Goal: Register for event/course

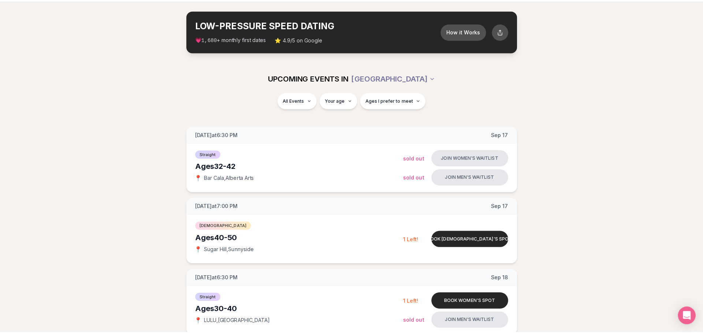
scroll to position [37, 0]
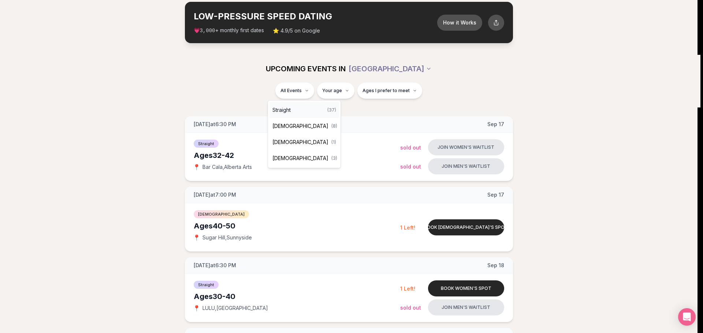
click at [291, 112] on span "Straight" at bounding box center [281, 109] width 18 height 7
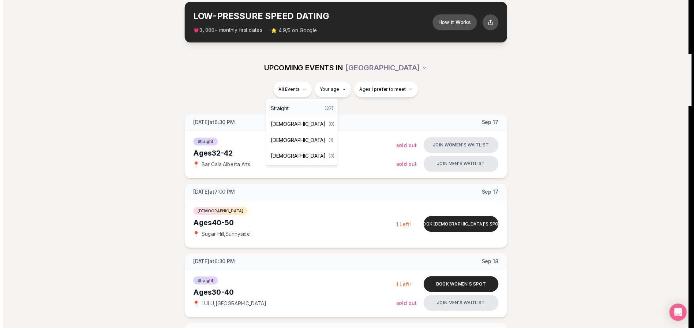
scroll to position [36, 0]
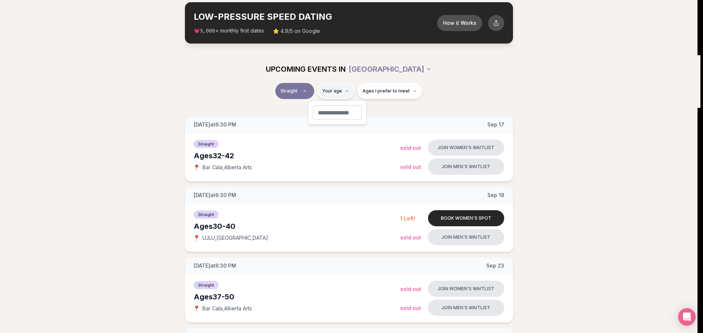
type input "**"
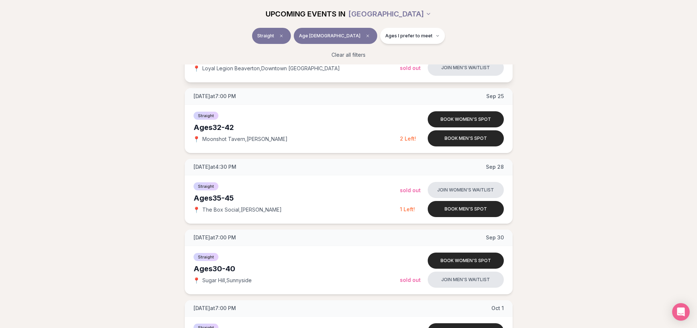
scroll to position [366, 0]
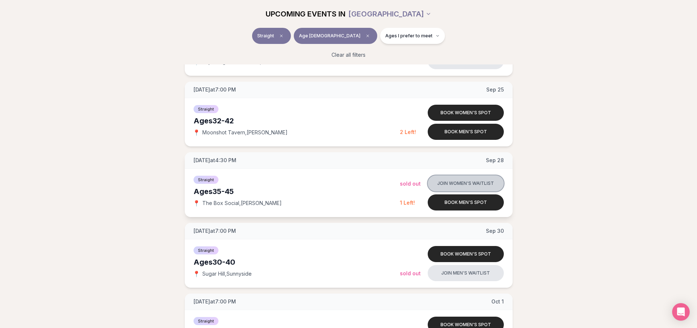
click at [460, 185] on button "Join women's waitlist" at bounding box center [466, 183] width 76 height 16
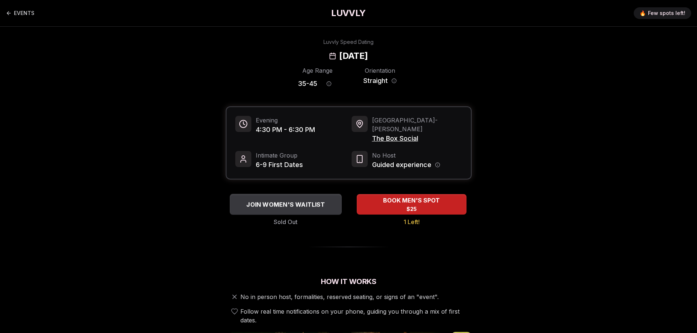
click at [308, 200] on span "JOIN WOMEN'S WAITLIST" at bounding box center [286, 204] width 82 height 9
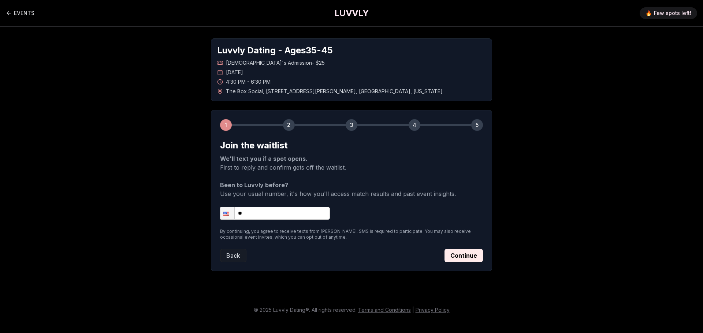
click at [281, 217] on input "**" at bounding box center [275, 213] width 110 height 13
type input "**********"
click at [451, 254] on button "Continue" at bounding box center [463, 255] width 38 height 13
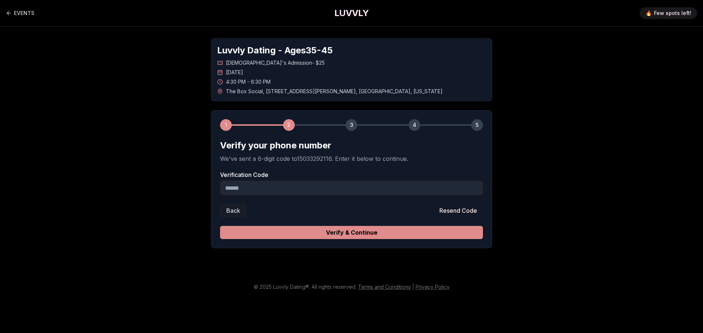
click at [369, 234] on button "Verify & Continue" at bounding box center [351, 232] width 263 height 13
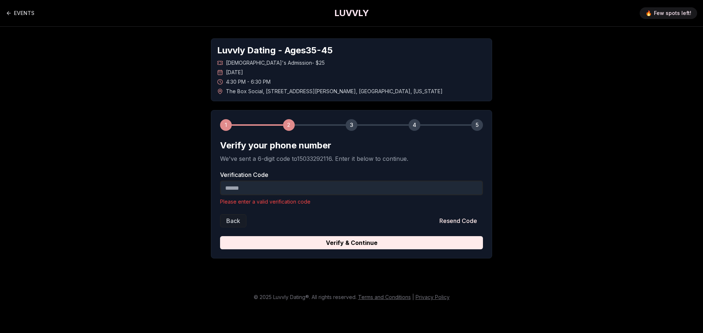
click at [266, 191] on input "Verification Code" at bounding box center [351, 188] width 263 height 15
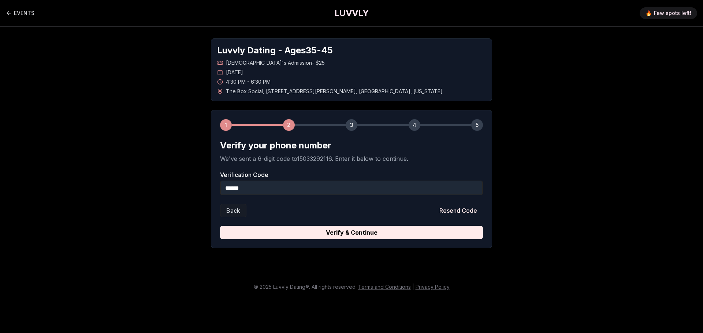
type input "******"
click at [220, 226] on button "Verify & Continue" at bounding box center [351, 232] width 263 height 13
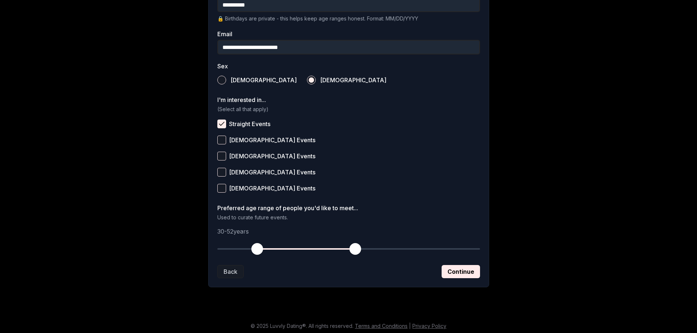
scroll to position [218, 0]
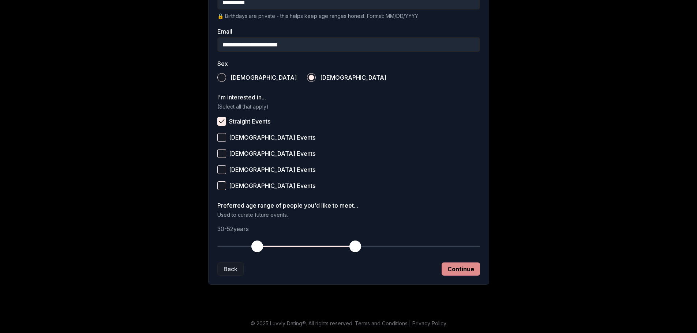
click at [448, 266] on button "Continue" at bounding box center [461, 269] width 38 height 13
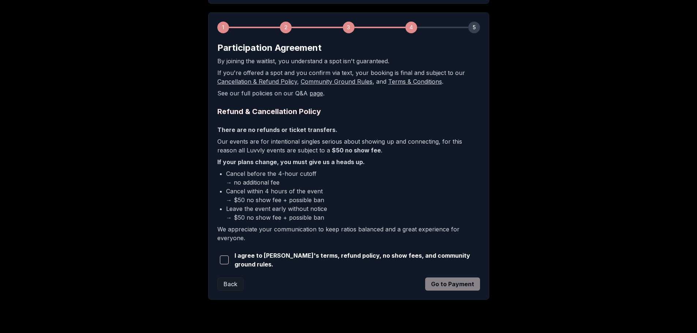
scroll to position [111, 0]
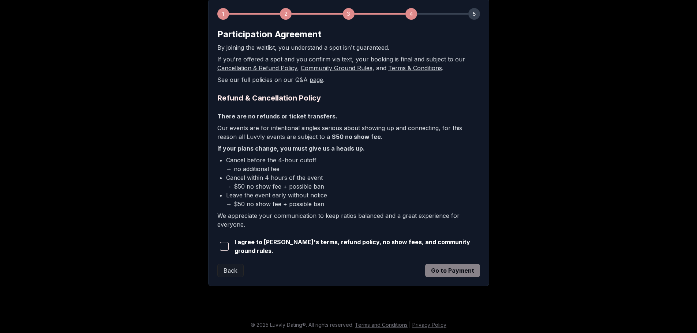
click at [223, 248] on span "button" at bounding box center [224, 246] width 9 height 9
click at [434, 268] on button "Go to Payment" at bounding box center [452, 270] width 55 height 13
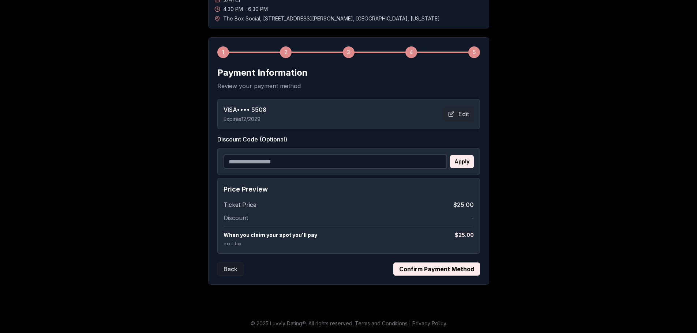
click at [431, 267] on button "Confirm Payment Method" at bounding box center [436, 269] width 87 height 13
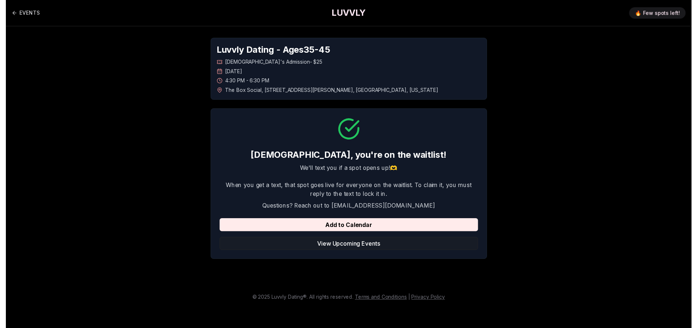
scroll to position [0, 0]
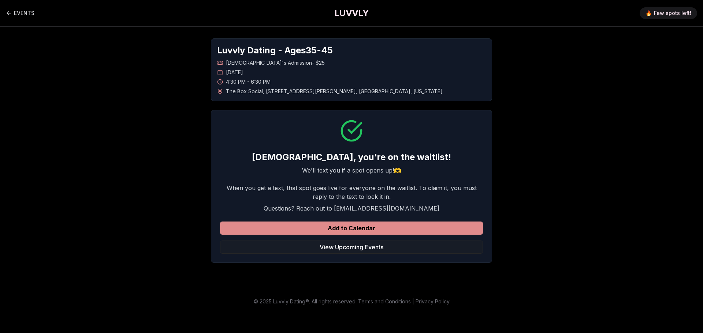
click at [351, 231] on button "Add to Calendar" at bounding box center [351, 228] width 263 height 13
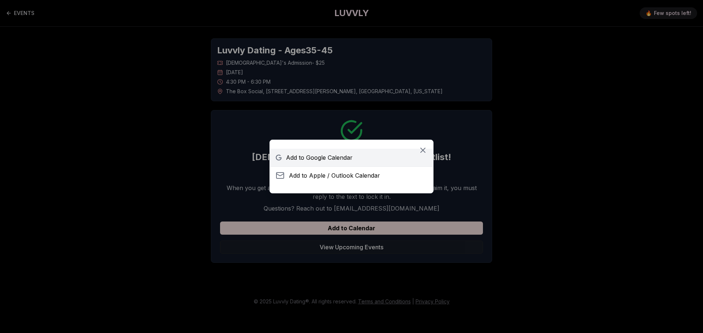
click at [344, 158] on span "Add to Google Calendar" at bounding box center [319, 157] width 67 height 9
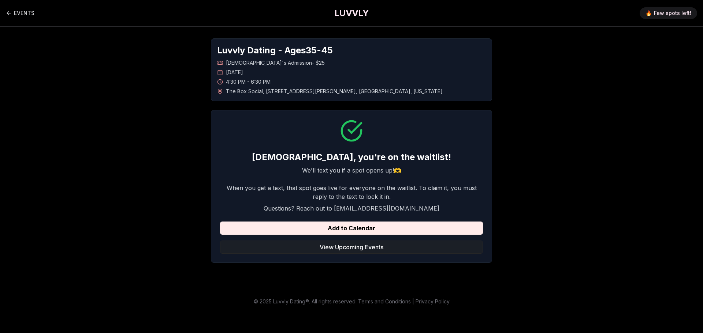
click at [322, 244] on button "View Upcoming Events" at bounding box center [351, 247] width 263 height 13
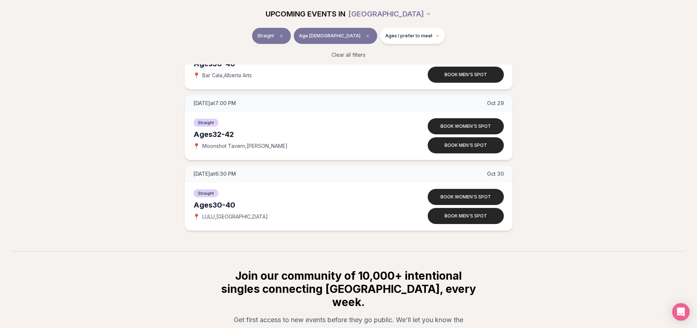
scroll to position [2123, 0]
